Goal: Task Accomplishment & Management: Use online tool/utility

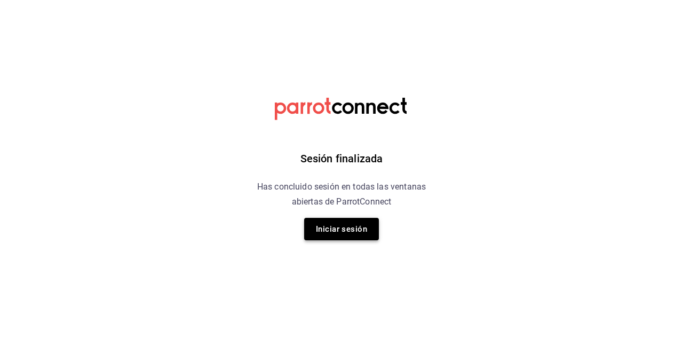
click at [339, 227] on button "Iniciar sesión" at bounding box center [341, 229] width 75 height 22
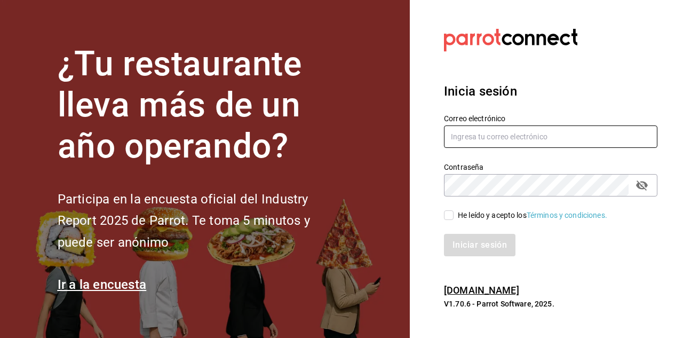
type input "[PERSON_NAME][EMAIL_ADDRESS][DOMAIN_NAME]"
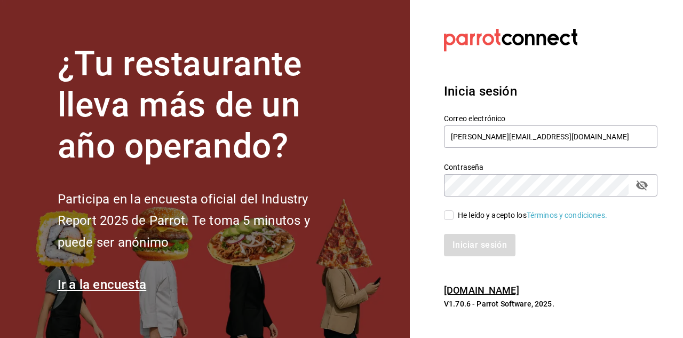
click at [449, 216] on input "He leído y acepto los Términos y condiciones." at bounding box center [449, 215] width 10 height 10
checkbox input "true"
click at [468, 242] on button "Iniciar sesión" at bounding box center [480, 245] width 73 height 22
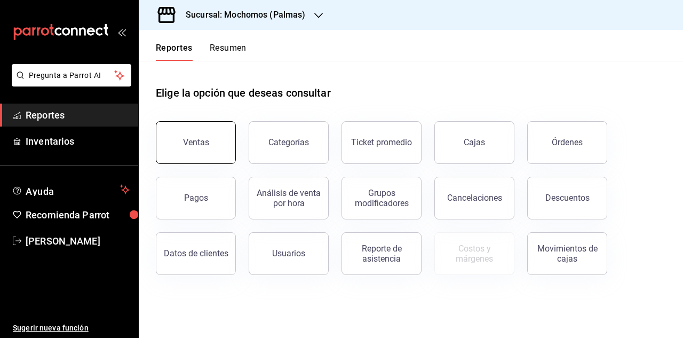
click at [208, 152] on button "Ventas" at bounding box center [196, 142] width 80 height 43
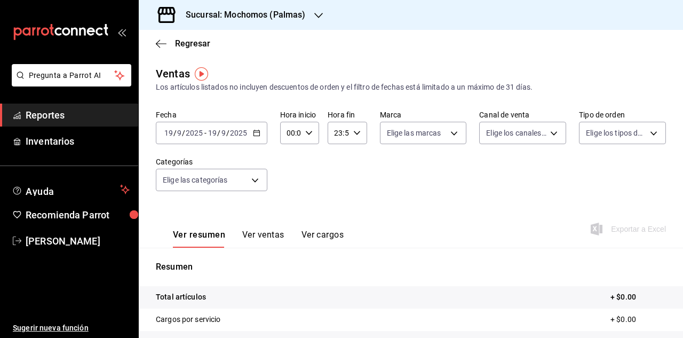
click at [257, 134] on icon "button" at bounding box center [256, 132] width 7 height 7
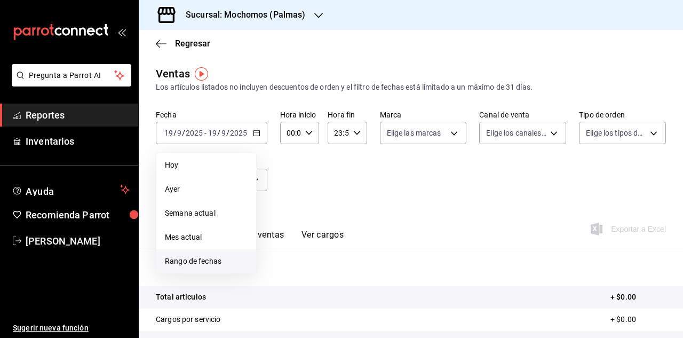
click at [202, 257] on span "Rango de fechas" at bounding box center [206, 261] width 83 height 11
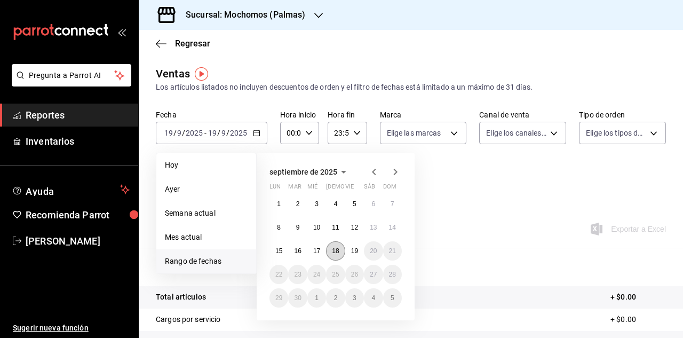
click at [338, 254] on abbr "18" at bounding box center [335, 250] width 7 height 7
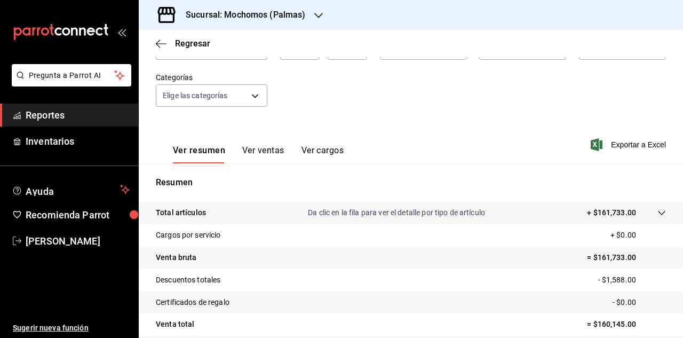
scroll to position [117, 0]
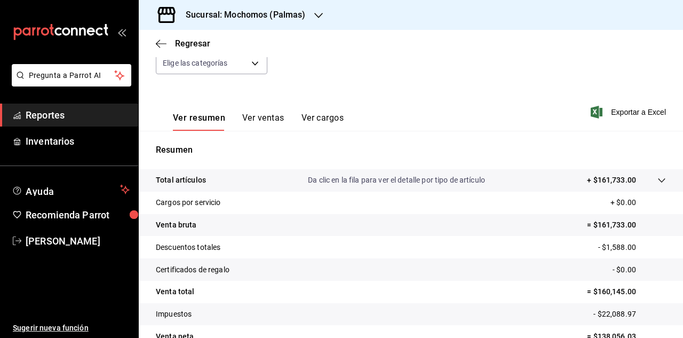
click at [320, 13] on icon "button" at bounding box center [319, 15] width 9 height 9
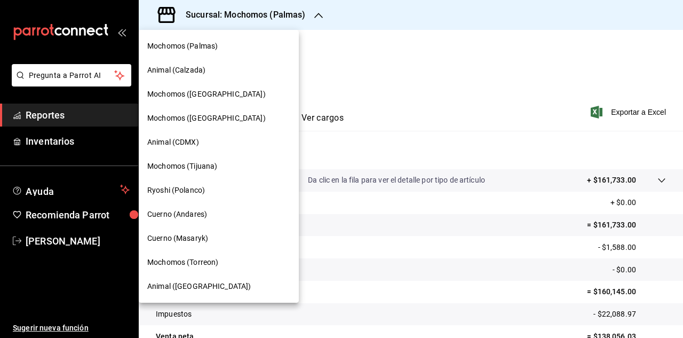
click at [183, 233] on span "Cuerno (Masaryk)" at bounding box center [177, 238] width 61 height 11
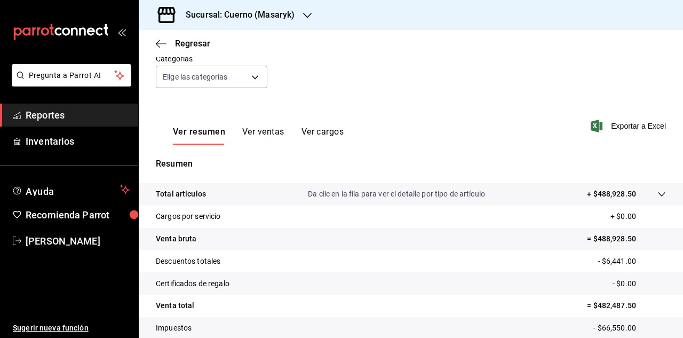
scroll to position [90, 0]
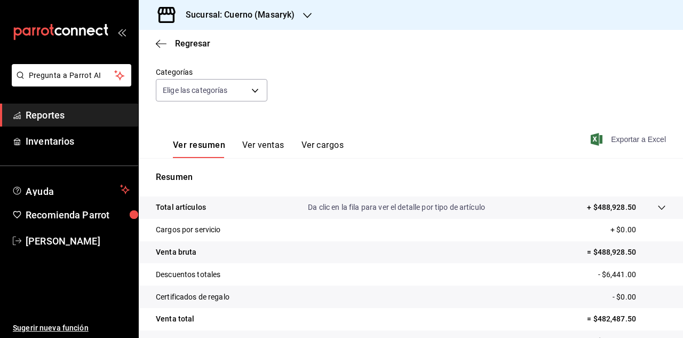
click at [632, 140] on span "Exportar a Excel" at bounding box center [629, 139] width 73 height 13
